Goal: Task Accomplishment & Management: Manage account settings

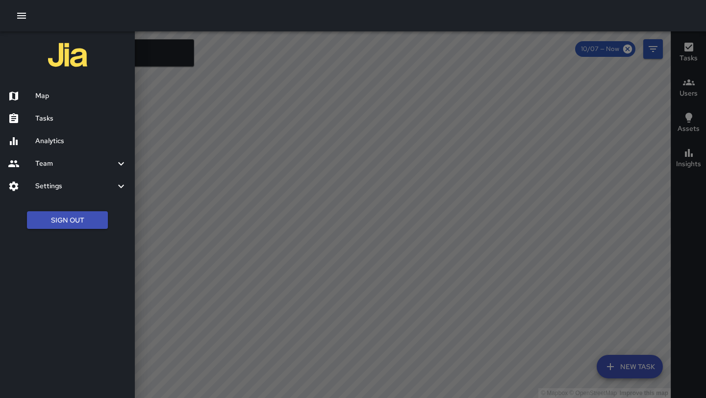
click at [59, 115] on h6 "Tasks" at bounding box center [81, 118] width 92 height 11
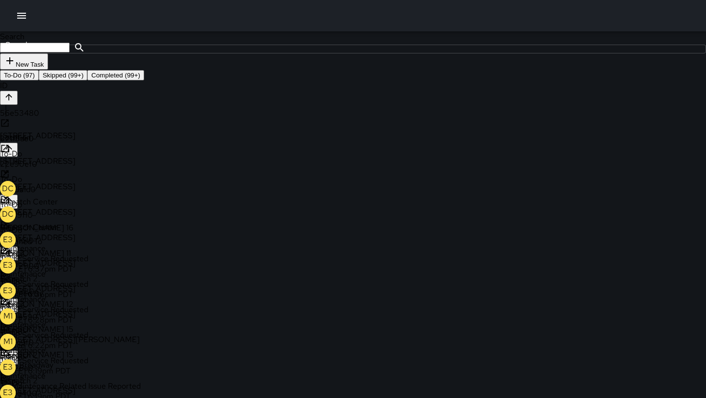
click at [10, 153] on icon at bounding box center [5, 149] width 10 height 10
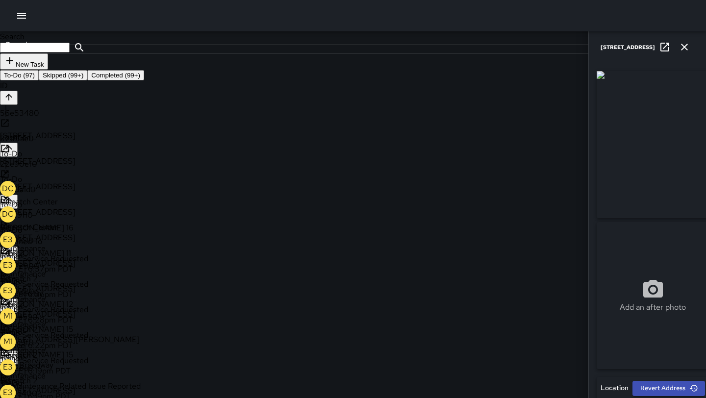
type input "**********"
click at [12, 192] on icon at bounding box center [6, 198] width 12 height 12
click at [267, 181] on div "DC Dispatch Center" at bounding box center [353, 194] width 706 height 26
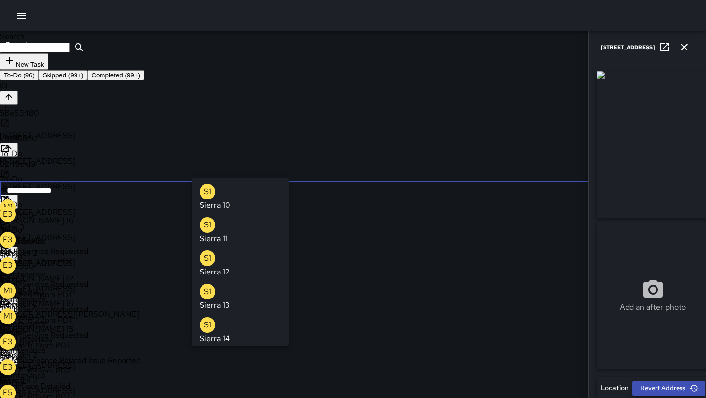
click at [684, 187] on icon "Clear" at bounding box center [687, 190] width 6 height 6
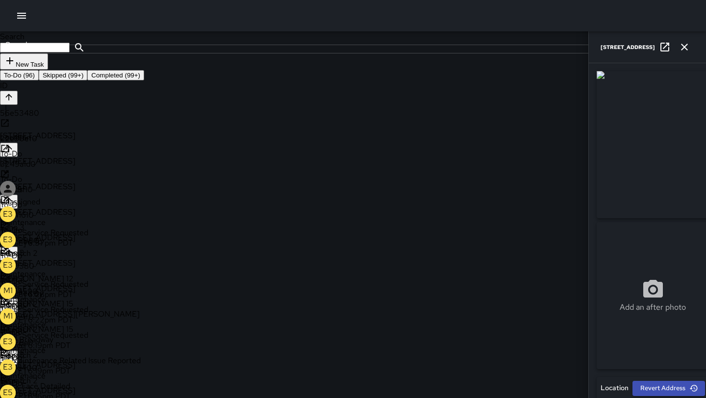
click at [240, 197] on p "Unassigned" at bounding box center [353, 202] width 706 height 10
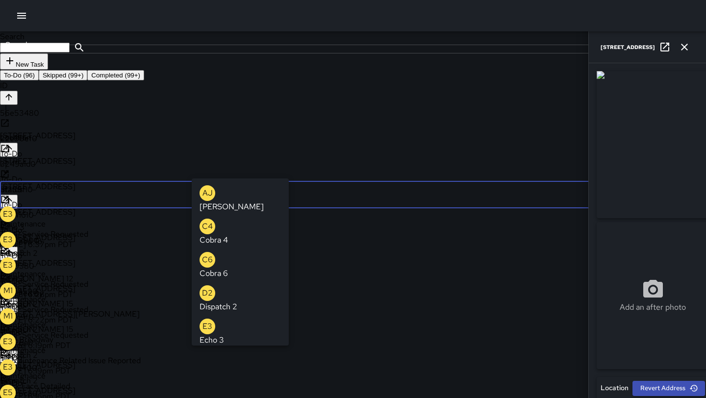
click at [224, 334] on p "Echo 3" at bounding box center [212, 340] width 25 height 12
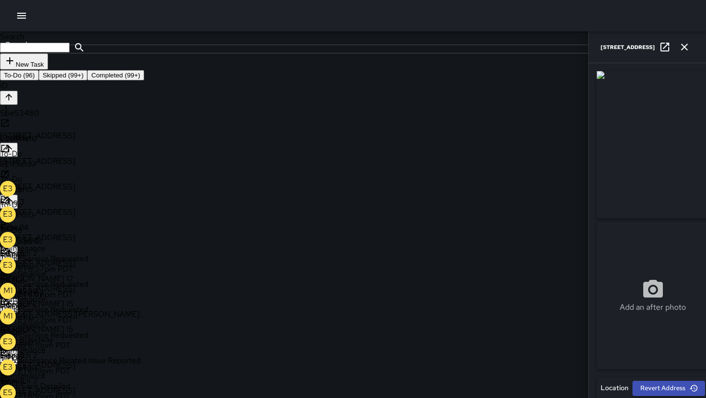
click at [687, 48] on icon "button" at bounding box center [684, 47] width 12 height 12
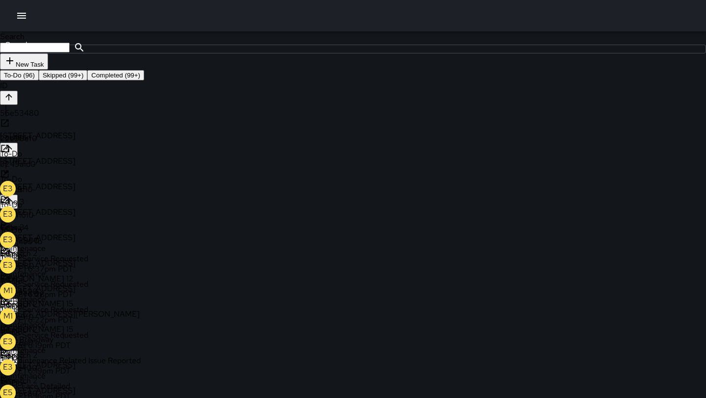
click at [10, 230] on icon at bounding box center [5, 225] width 10 height 10
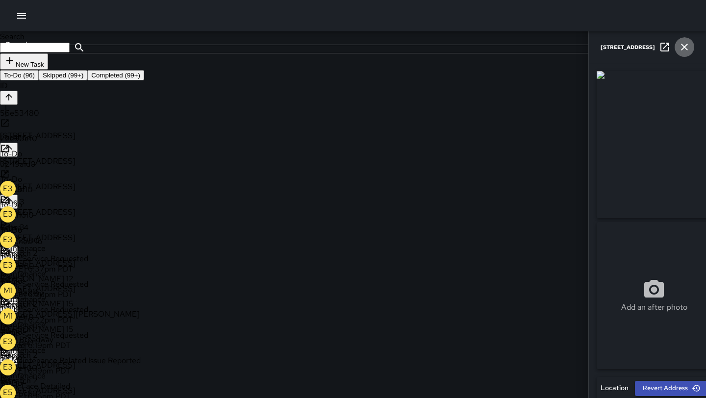
click at [684, 47] on icon "button" at bounding box center [684, 47] width 7 height 7
